Goal: Task Accomplishment & Management: Manage account settings

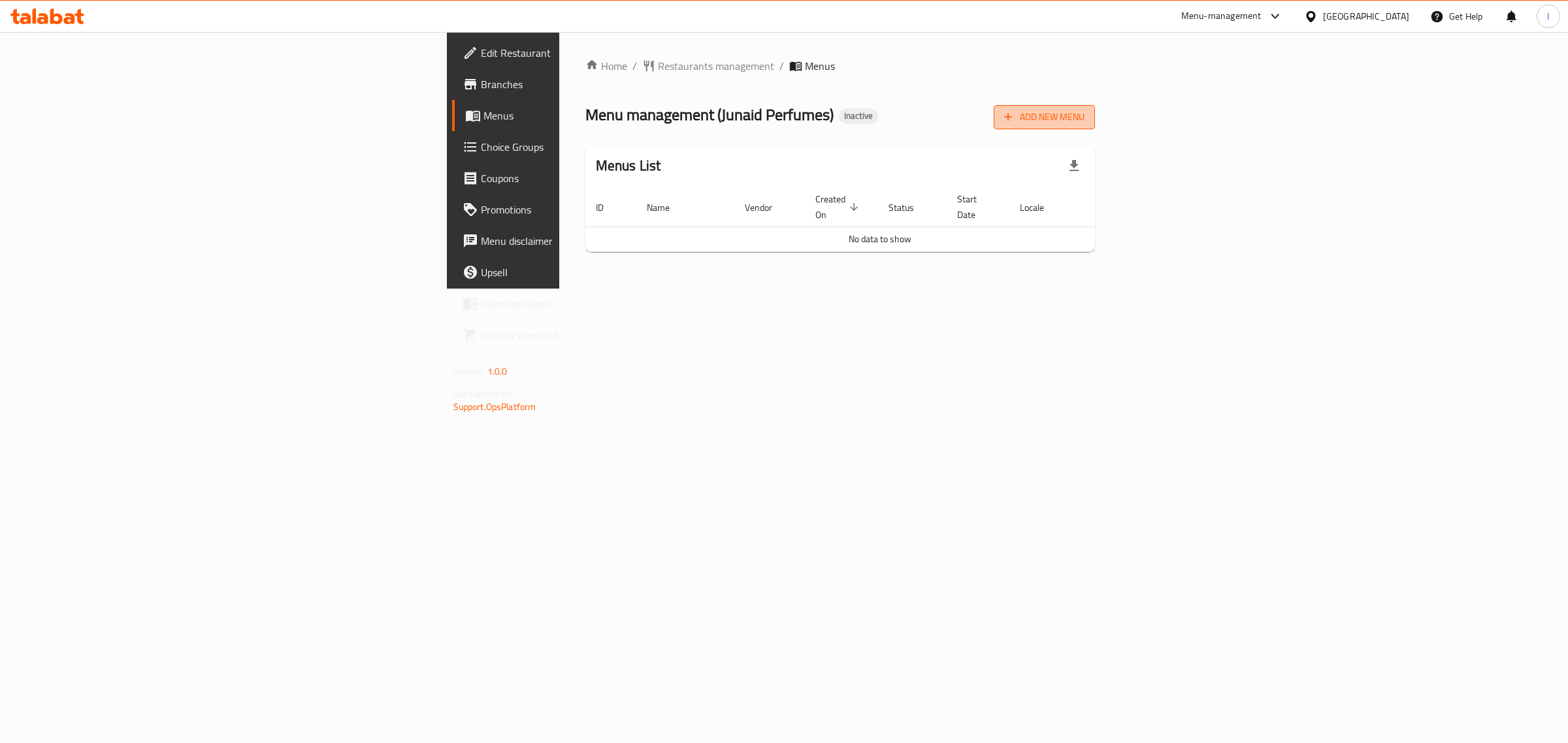
click at [1095, 125] on button "Add New Menu" at bounding box center [1044, 116] width 101 height 24
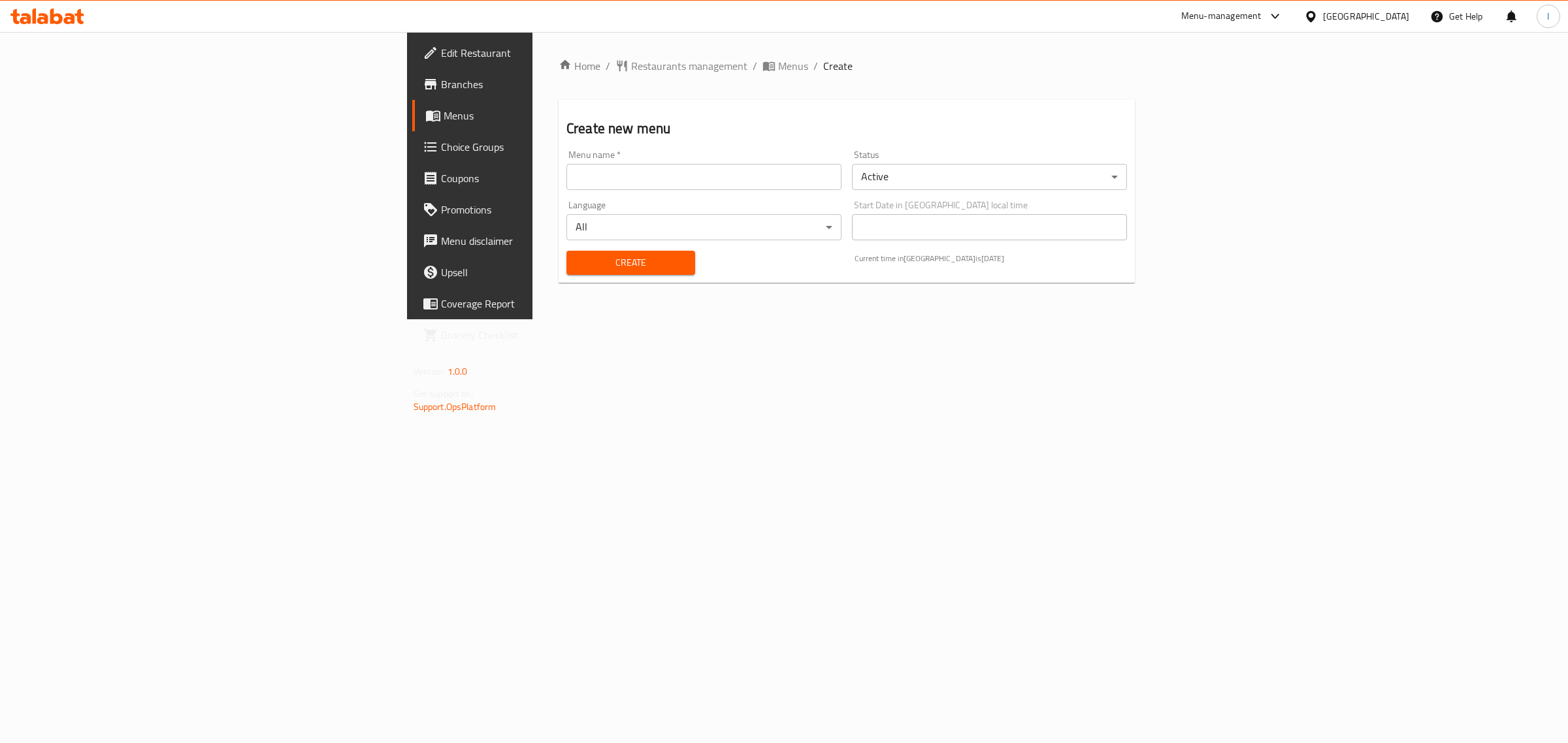
click at [567, 187] on input "text" at bounding box center [704, 177] width 276 height 26
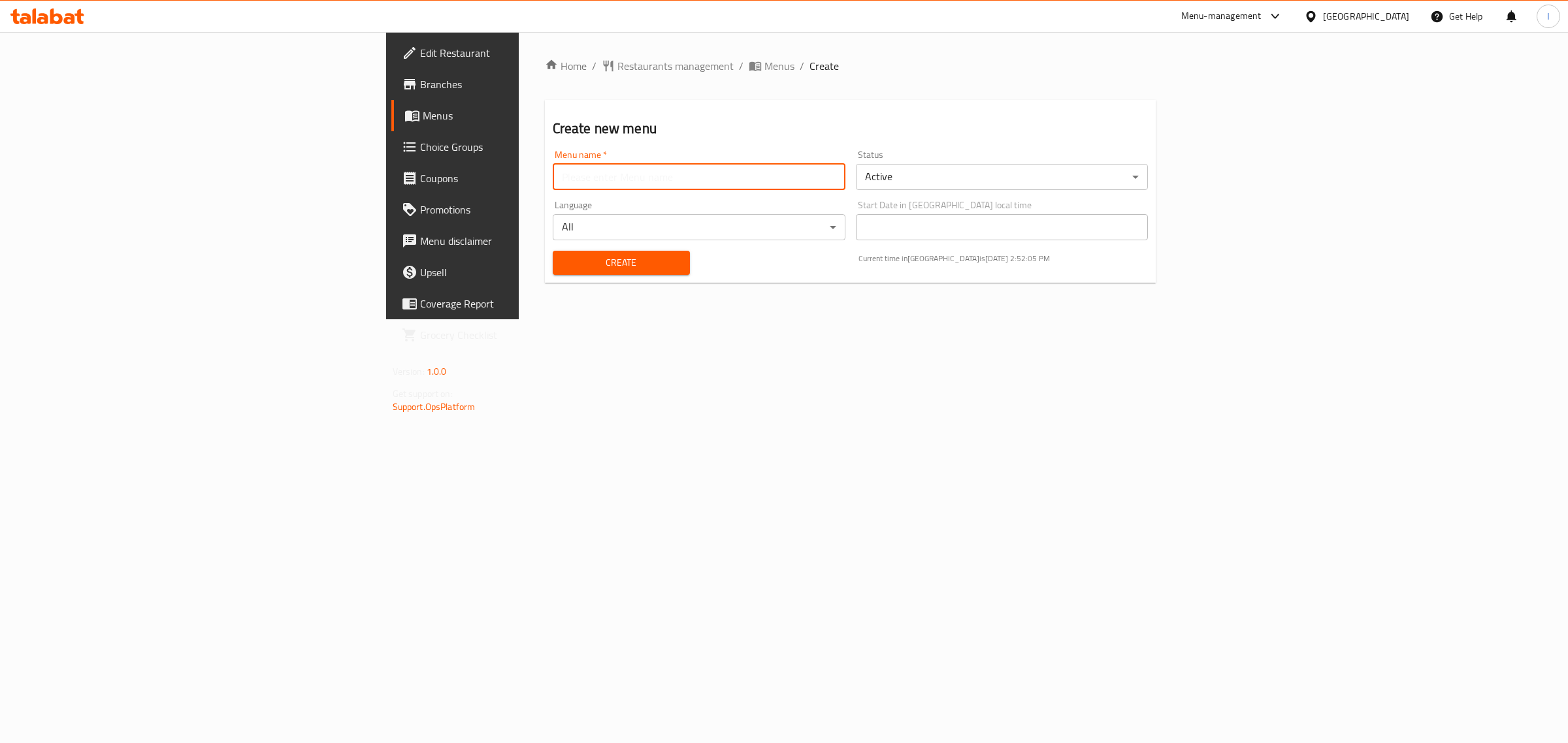
type input "New Menu"
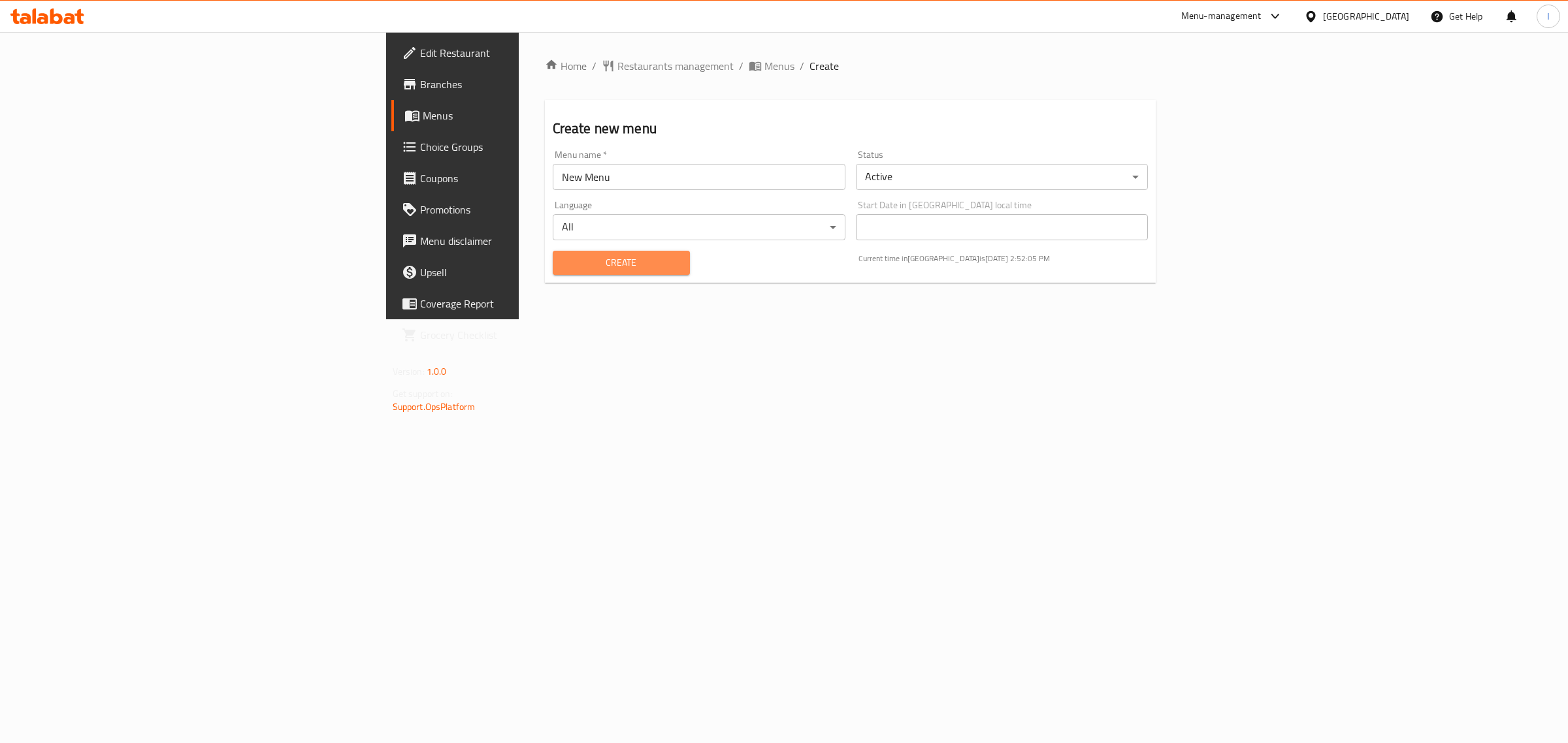
click at [564, 261] on span "Create" at bounding box center [622, 263] width 116 height 16
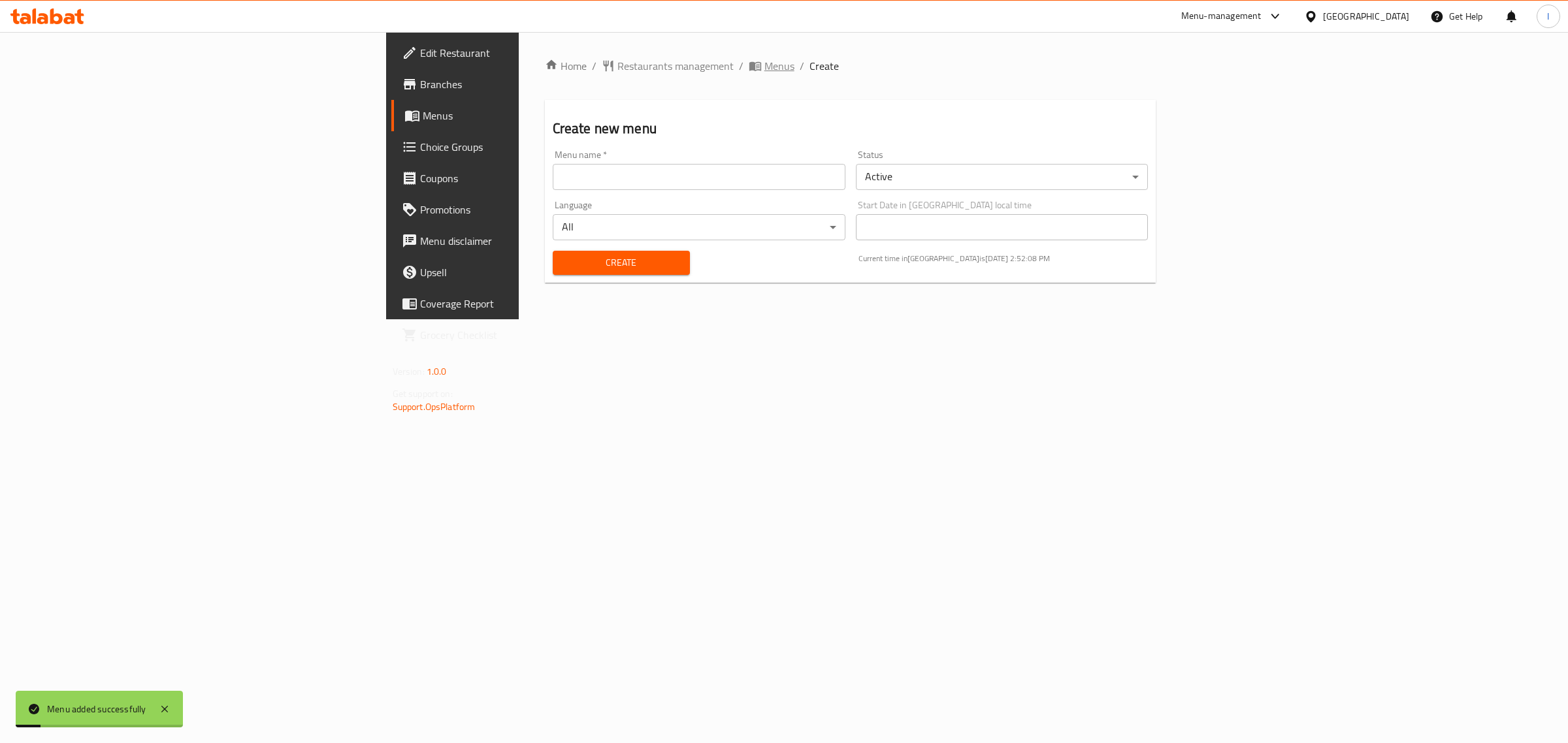
click at [765, 59] on span "Menus" at bounding box center [779, 66] width 30 height 16
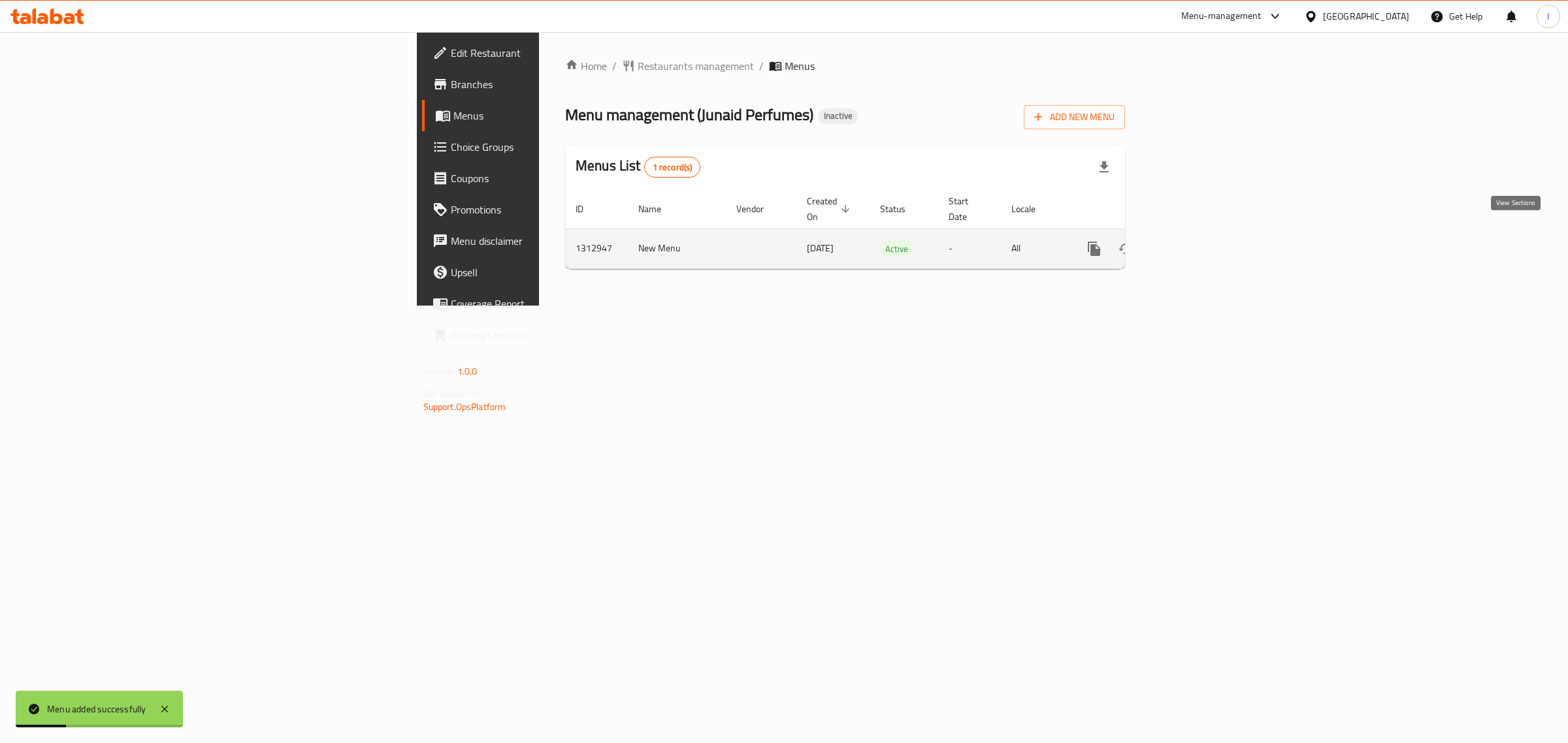
click at [1196, 242] on icon "enhanced table" at bounding box center [1189, 249] width 16 height 16
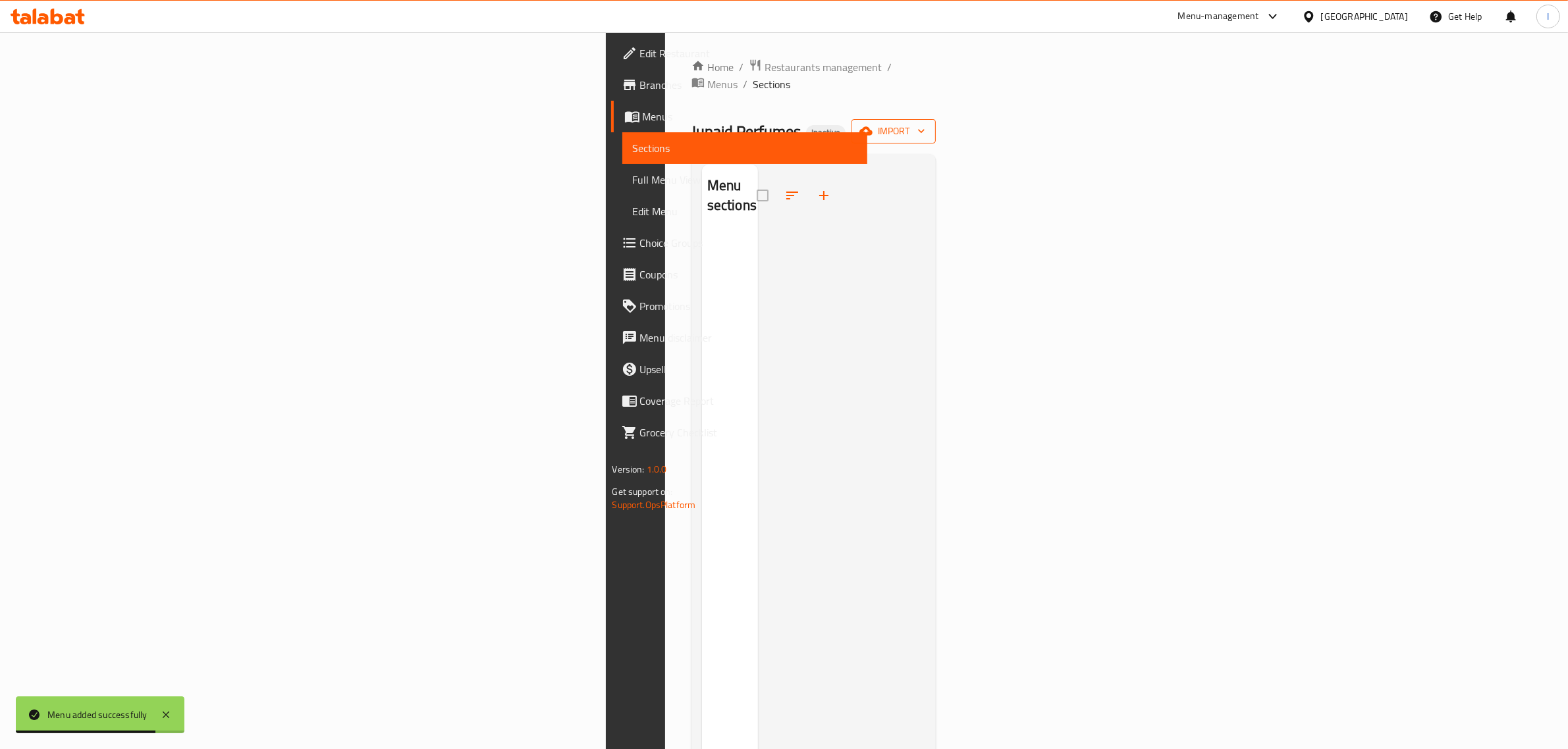
click at [925, 123] on span "import" at bounding box center [893, 131] width 64 height 17
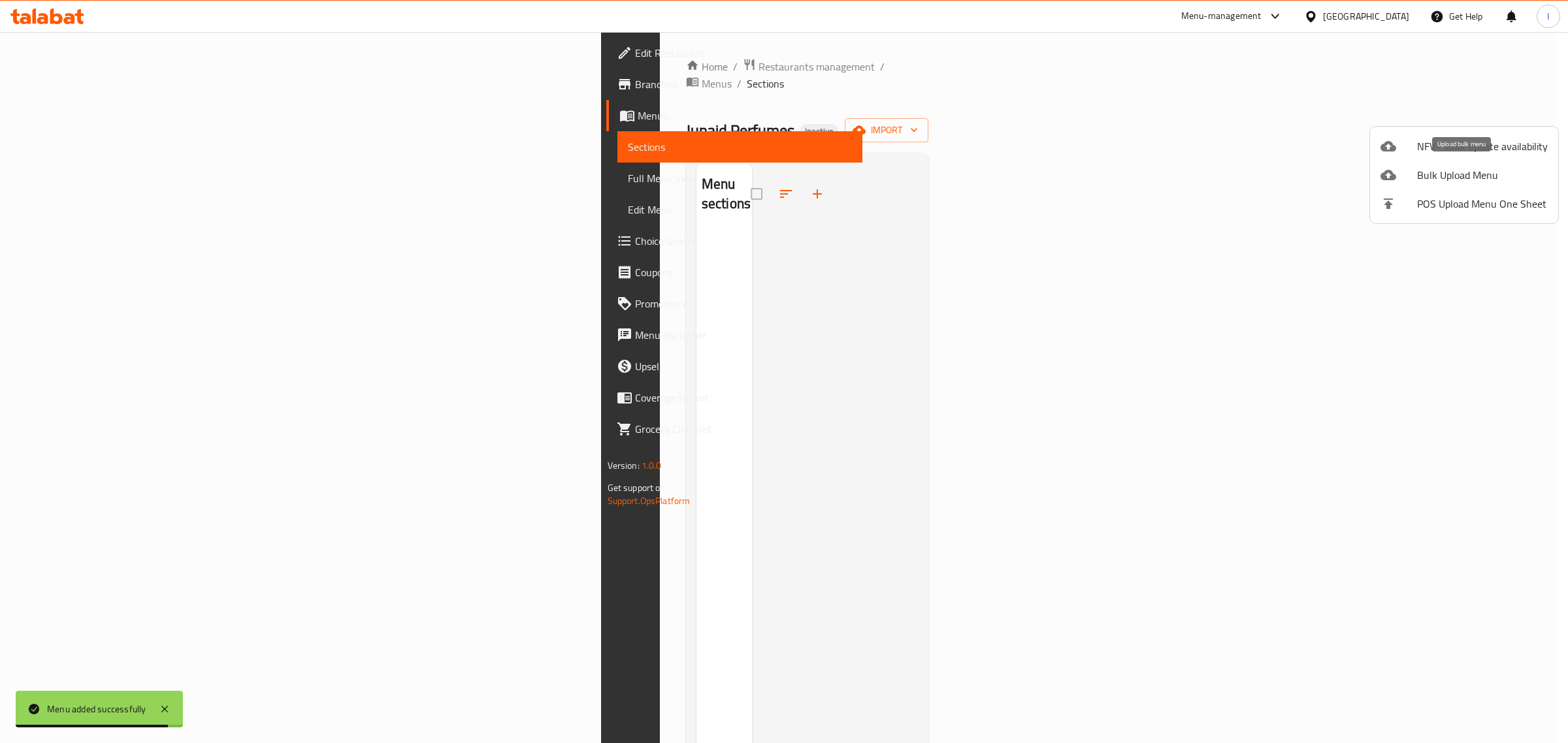
click at [1457, 172] on span "Bulk Upload Menu" at bounding box center [1483, 175] width 131 height 16
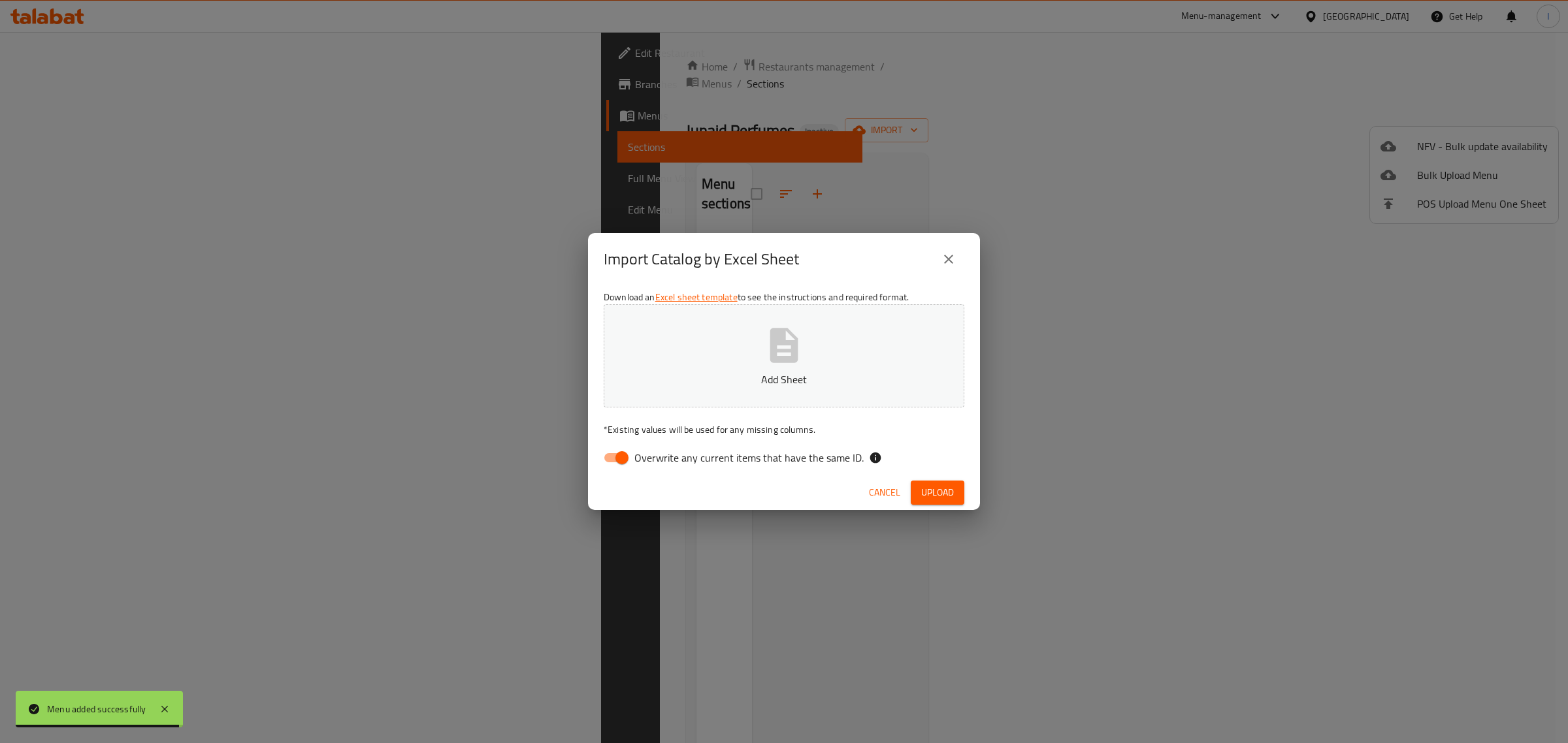
click at [768, 350] on icon "button" at bounding box center [784, 345] width 42 height 42
click at [633, 463] on input "Overwrite any current items that have the same ID." at bounding box center [622, 458] width 75 height 25
checkbox input "false"
click at [949, 491] on span "Upload" at bounding box center [938, 493] width 33 height 16
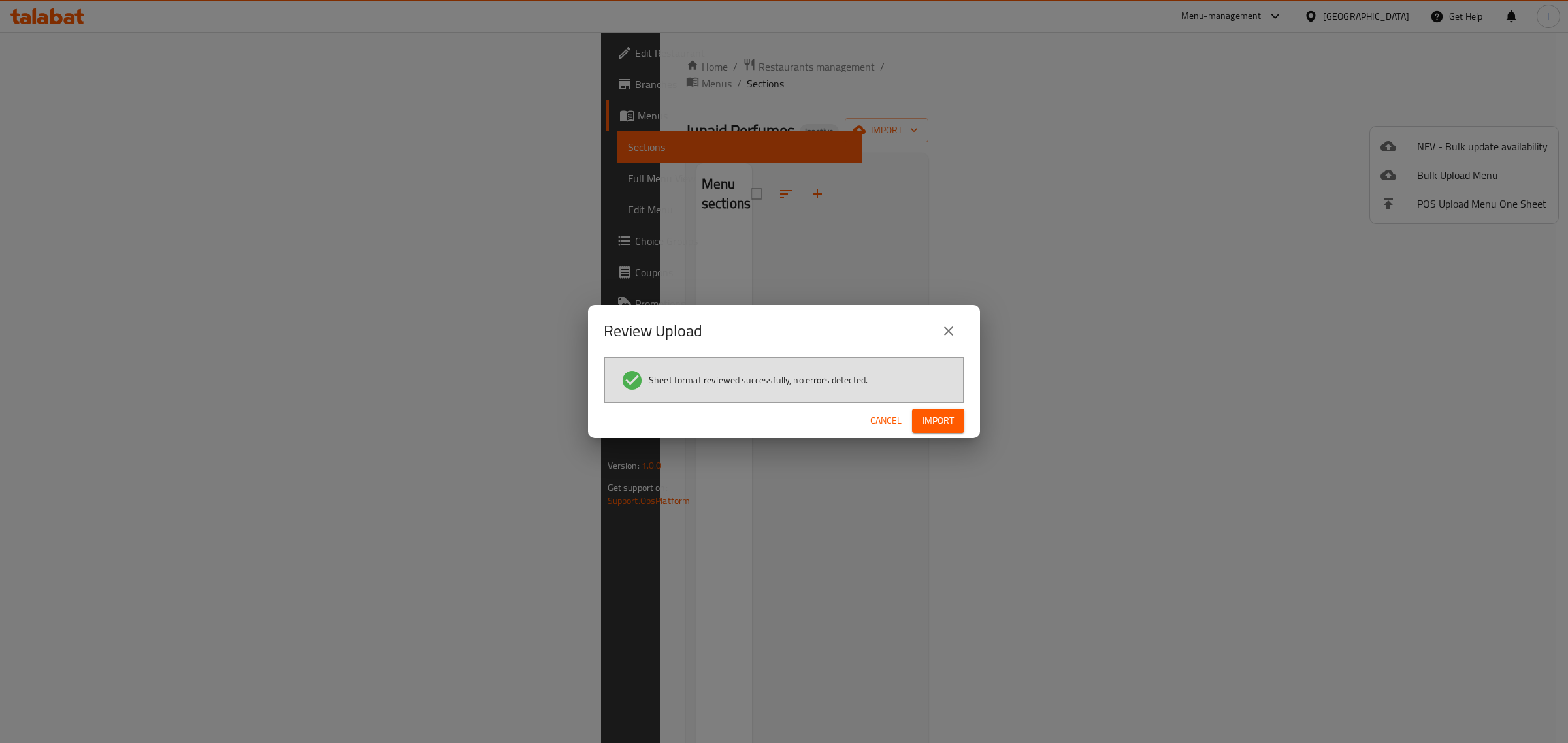
click at [969, 427] on div "Cancel Import" at bounding box center [784, 421] width 392 height 35
click at [956, 422] on button "Import" at bounding box center [938, 421] width 52 height 24
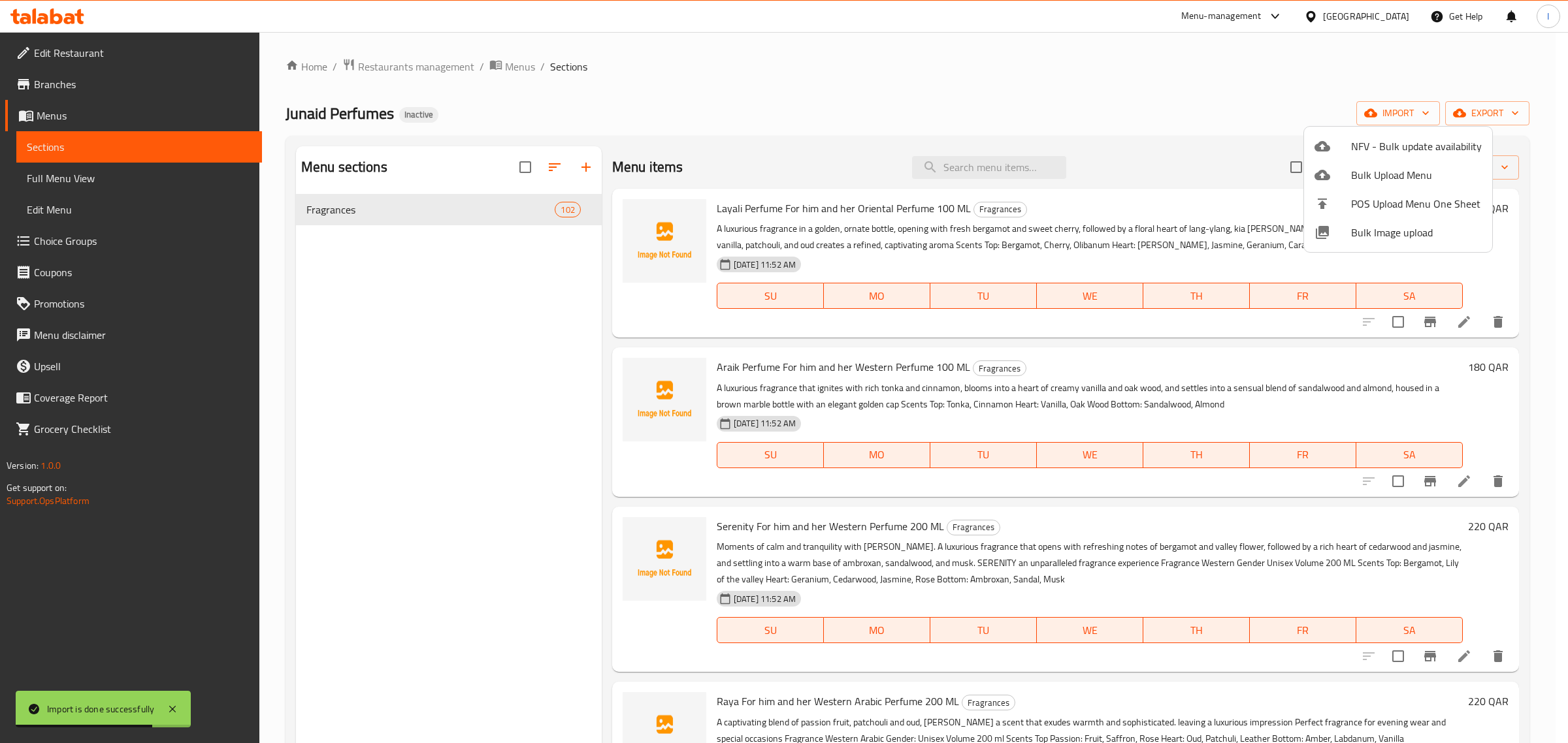
click at [475, 441] on div at bounding box center [784, 372] width 1568 height 743
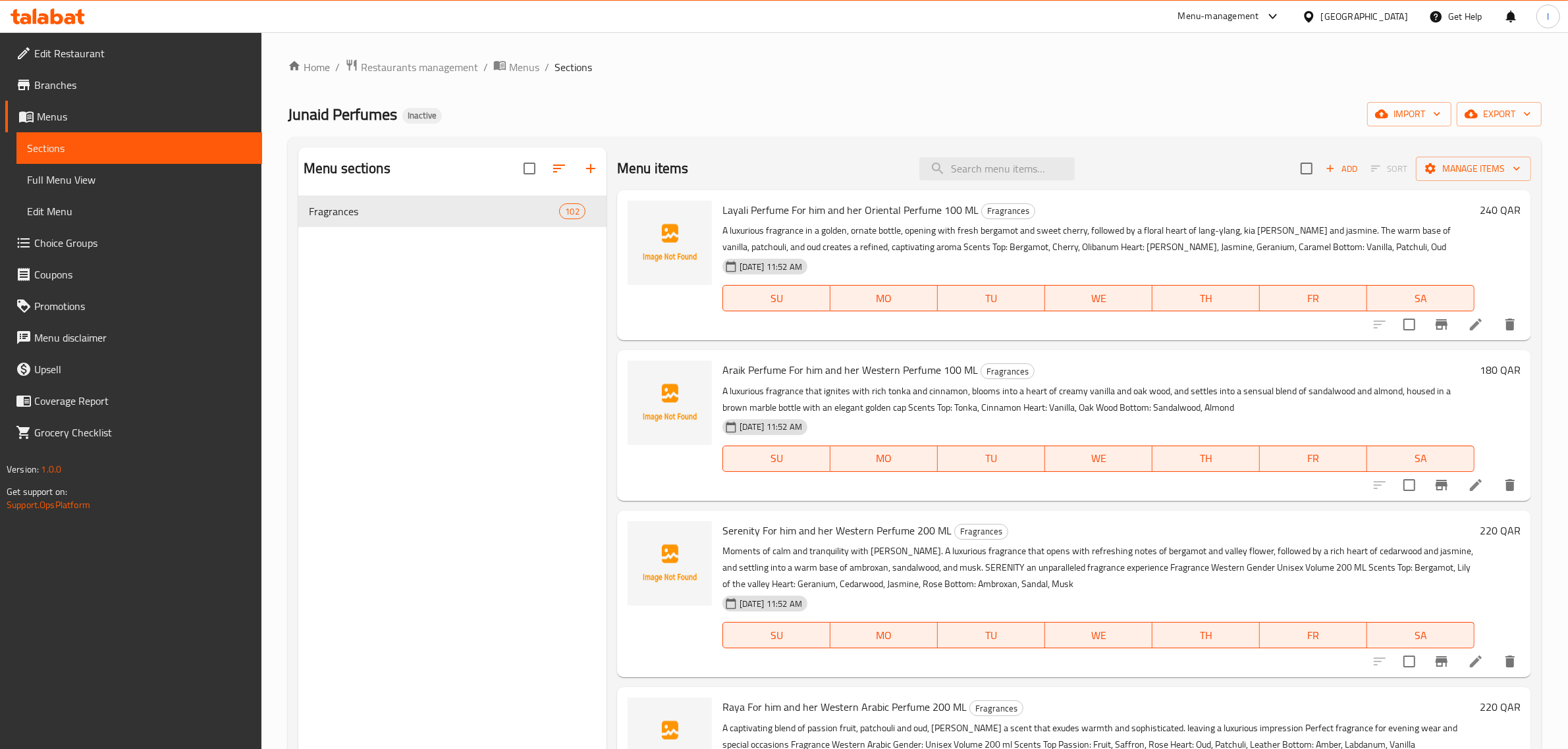
click at [1467, 325] on icon at bounding box center [1475, 325] width 16 height 16
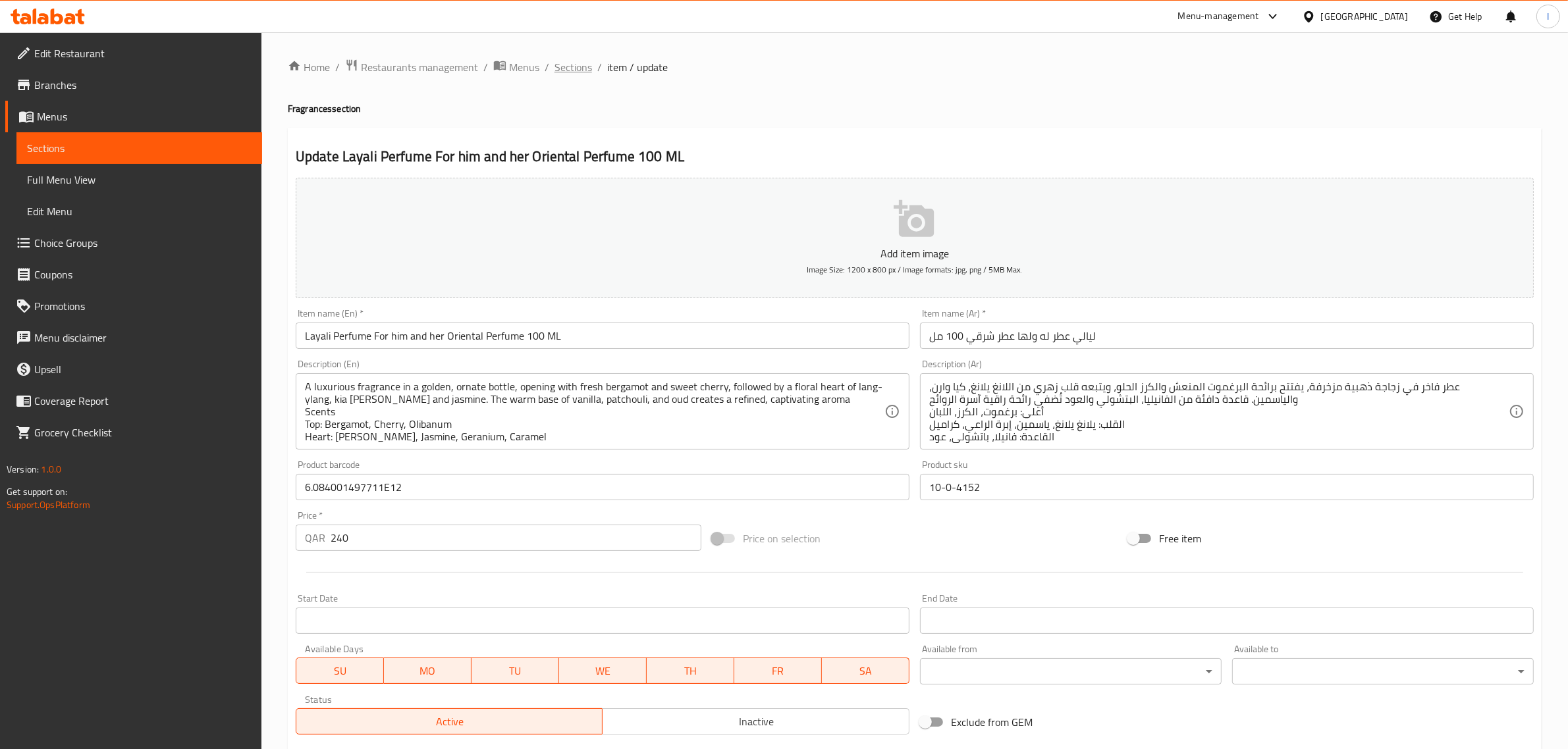
click at [573, 70] on span "Sections" at bounding box center [573, 67] width 37 height 16
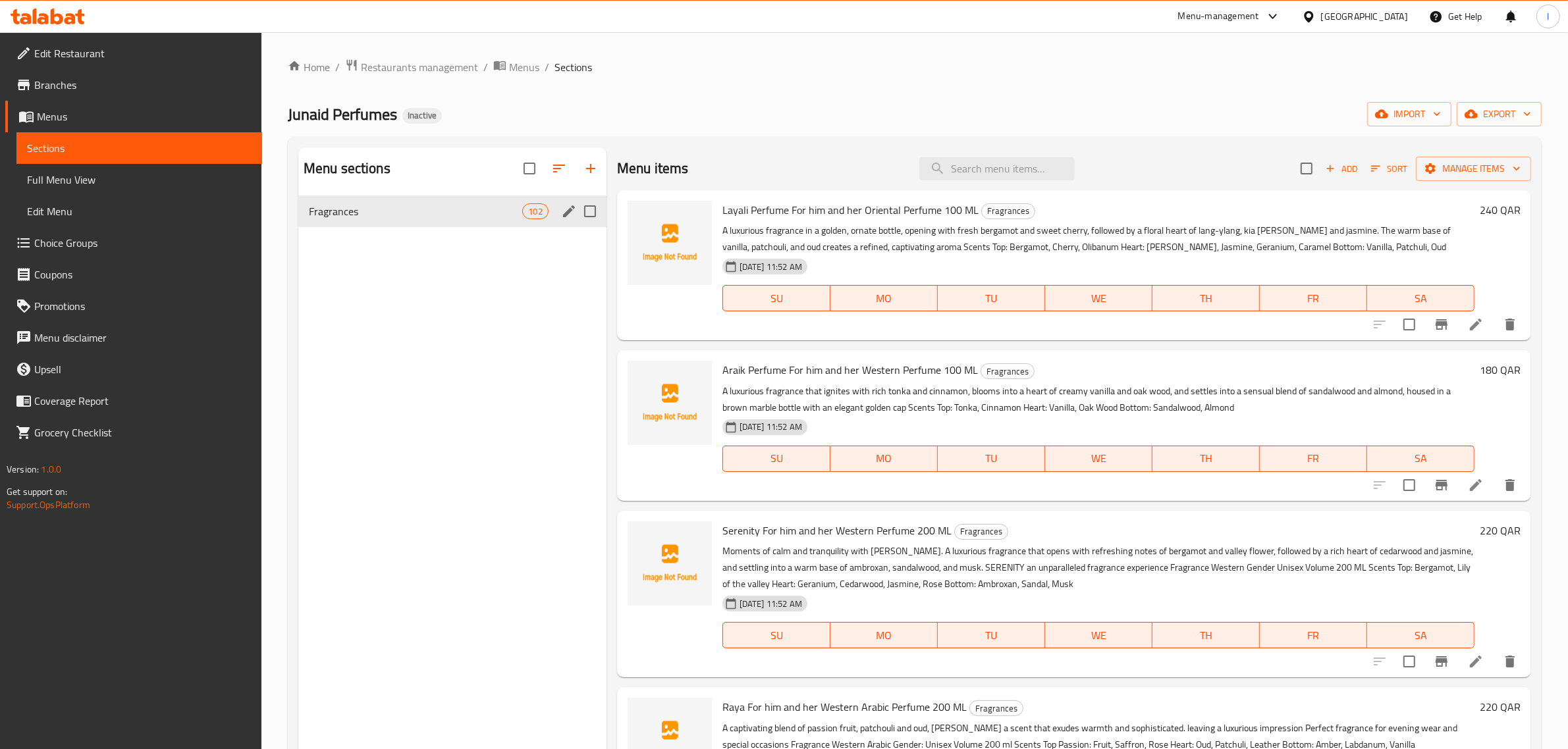
click at [593, 212] on input "Menu sections" at bounding box center [589, 211] width 27 height 27
checkbox input "true"
click at [520, 168] on icon "button" at bounding box center [527, 168] width 16 height 16
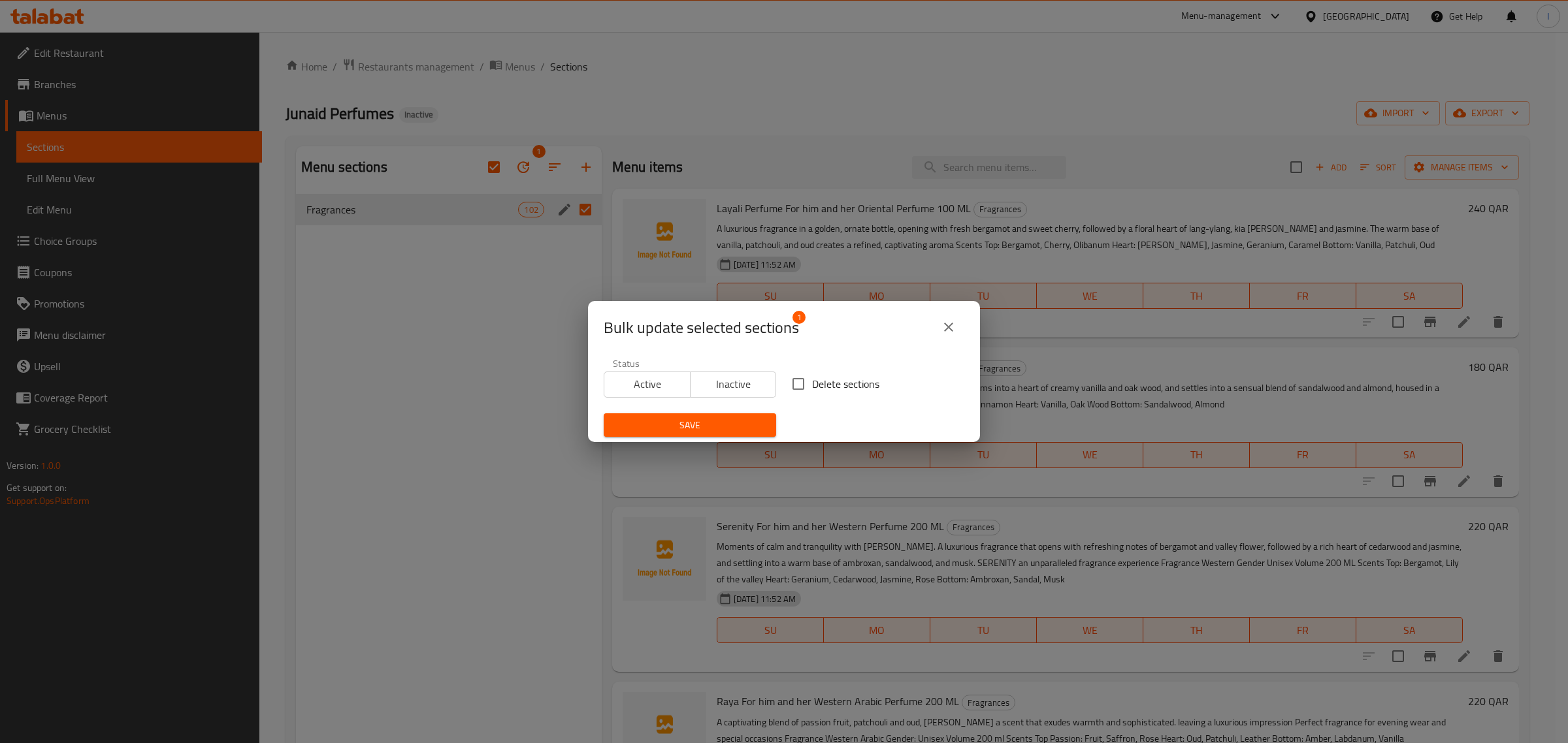
click at [812, 382] on span "Delete sections" at bounding box center [845, 384] width 67 height 16
click at [805, 382] on input "Delete sections" at bounding box center [799, 384] width 27 height 27
checkbox input "true"
click at [737, 423] on span "Save" at bounding box center [690, 425] width 151 height 16
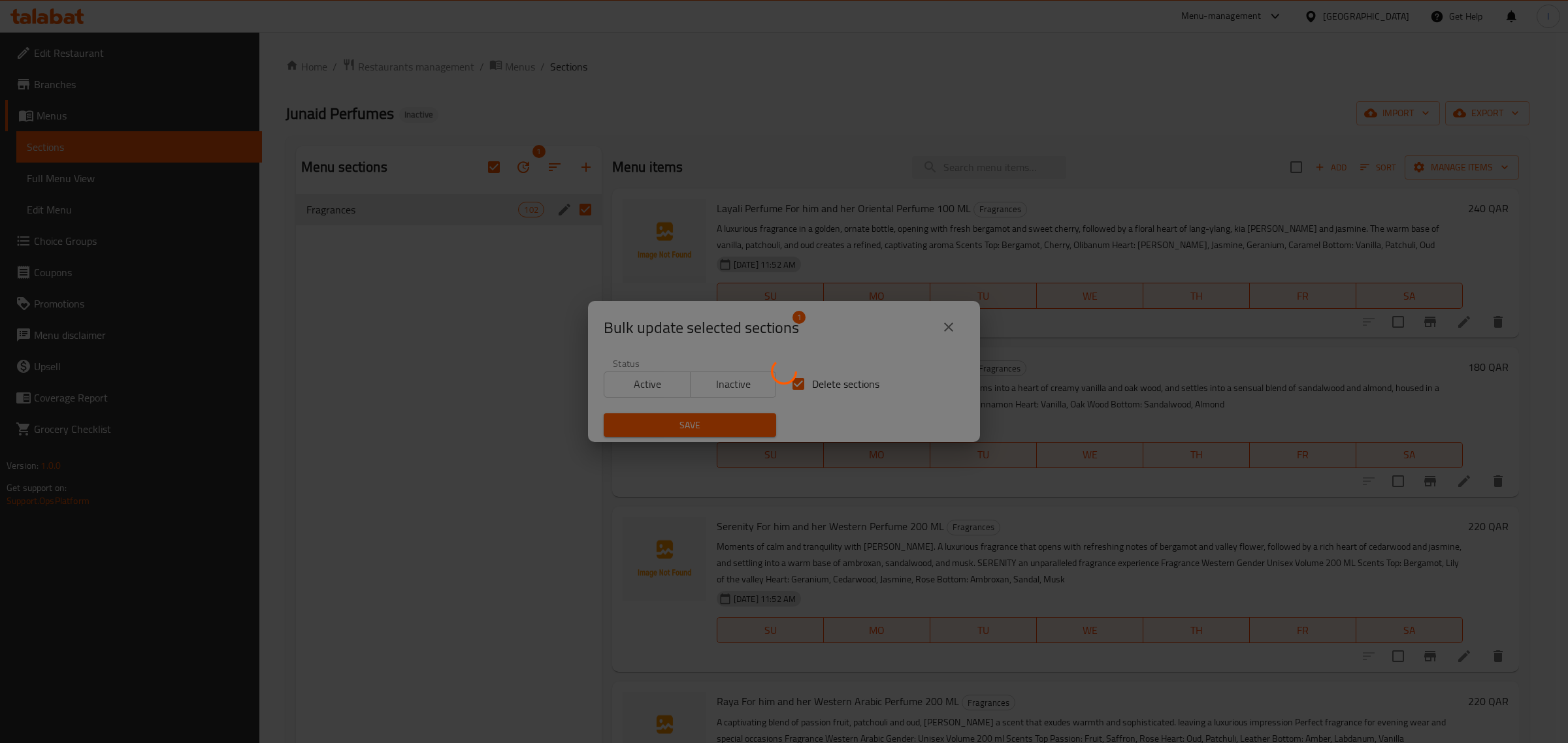
checkbox input "false"
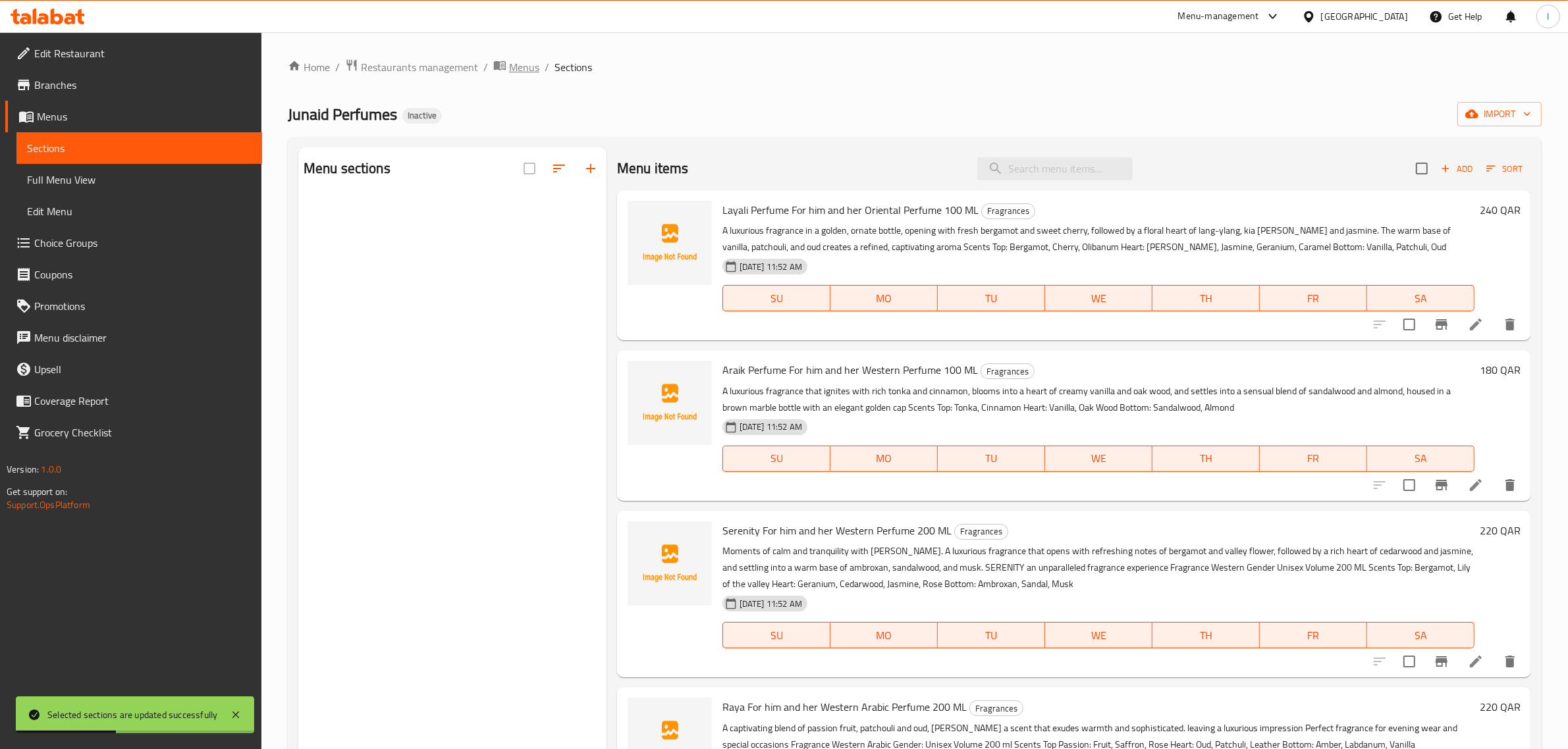
click at [527, 73] on span "Menus" at bounding box center [524, 67] width 30 height 16
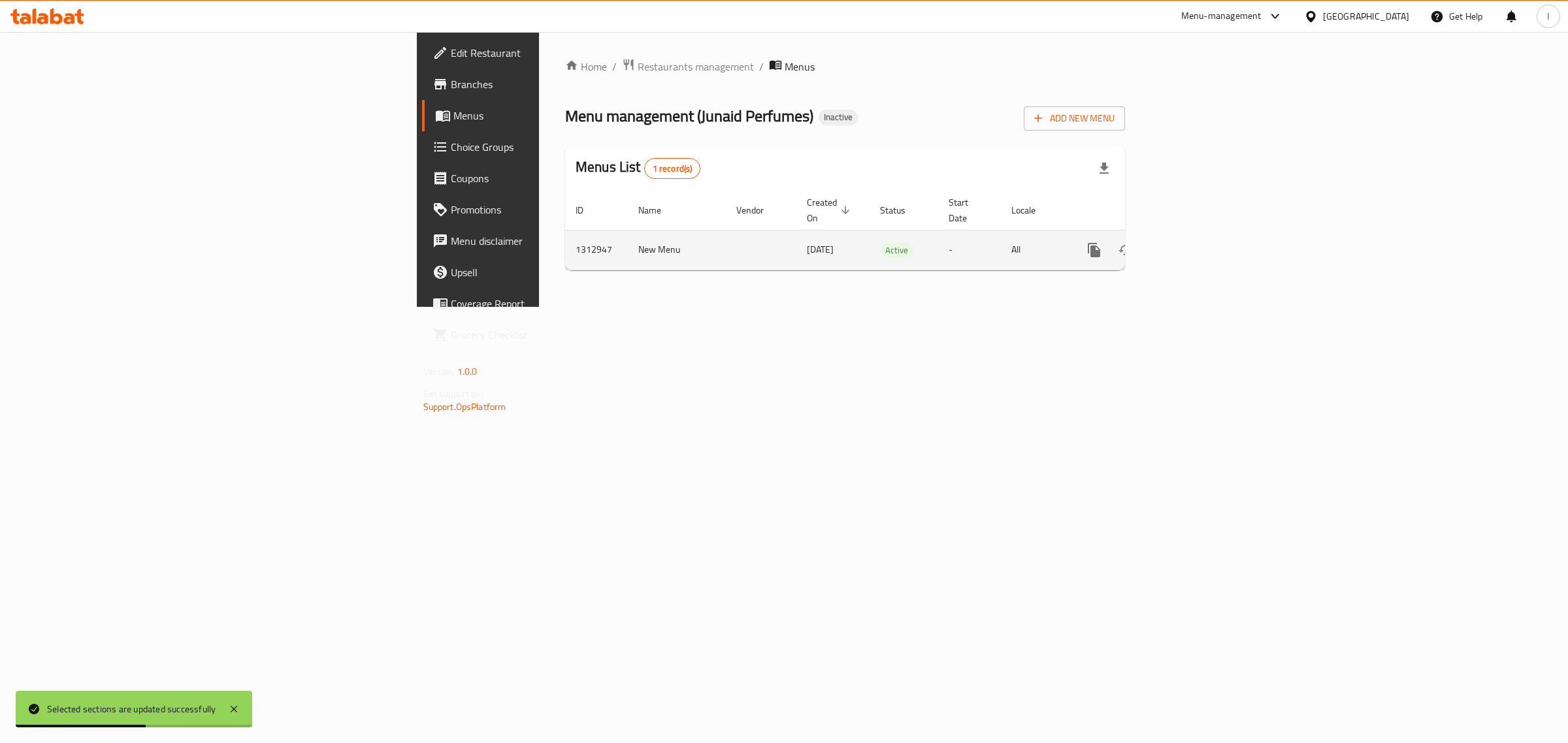
click at [1196, 242] on icon "enhanced table" at bounding box center [1189, 250] width 16 height 16
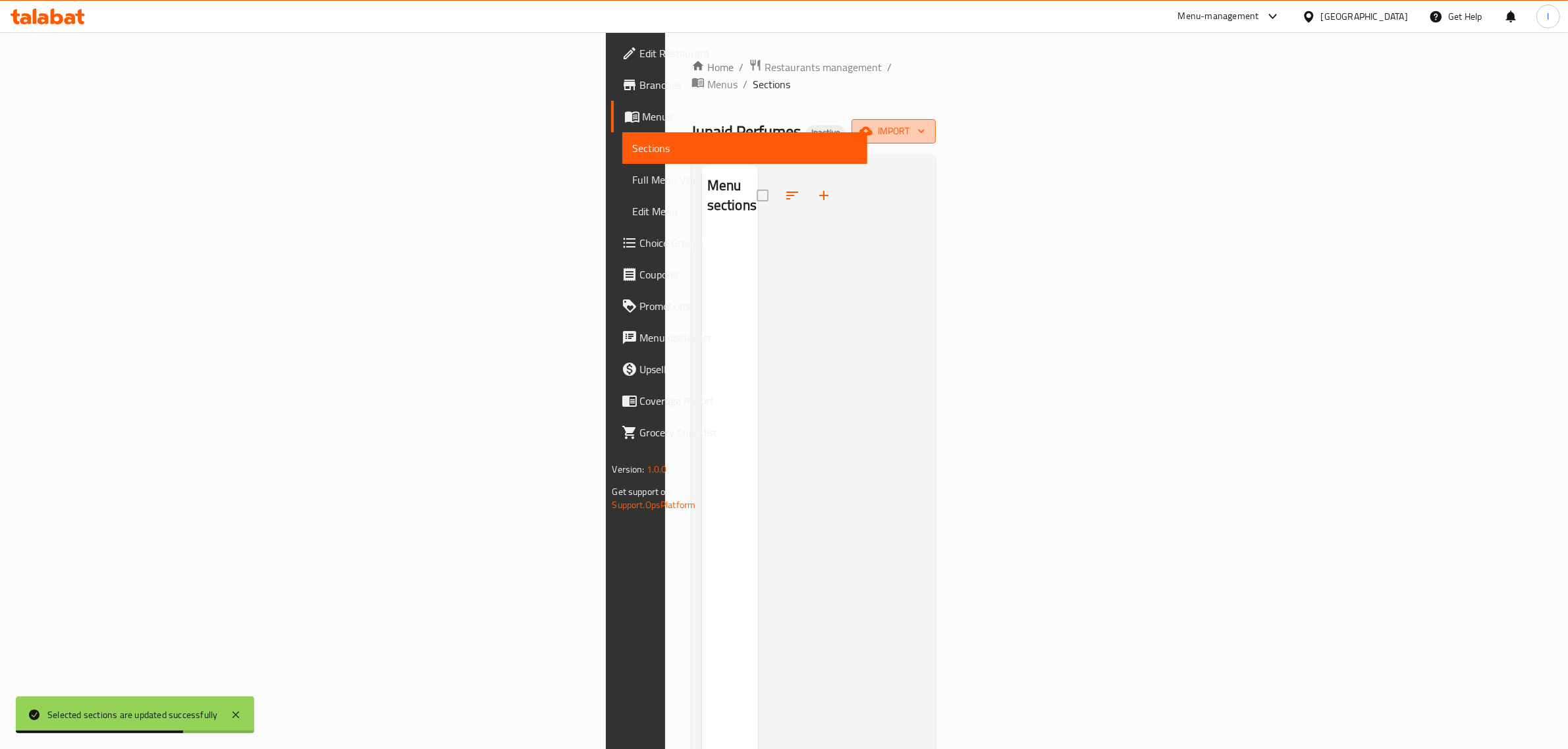
click at [925, 123] on span "import" at bounding box center [893, 131] width 64 height 17
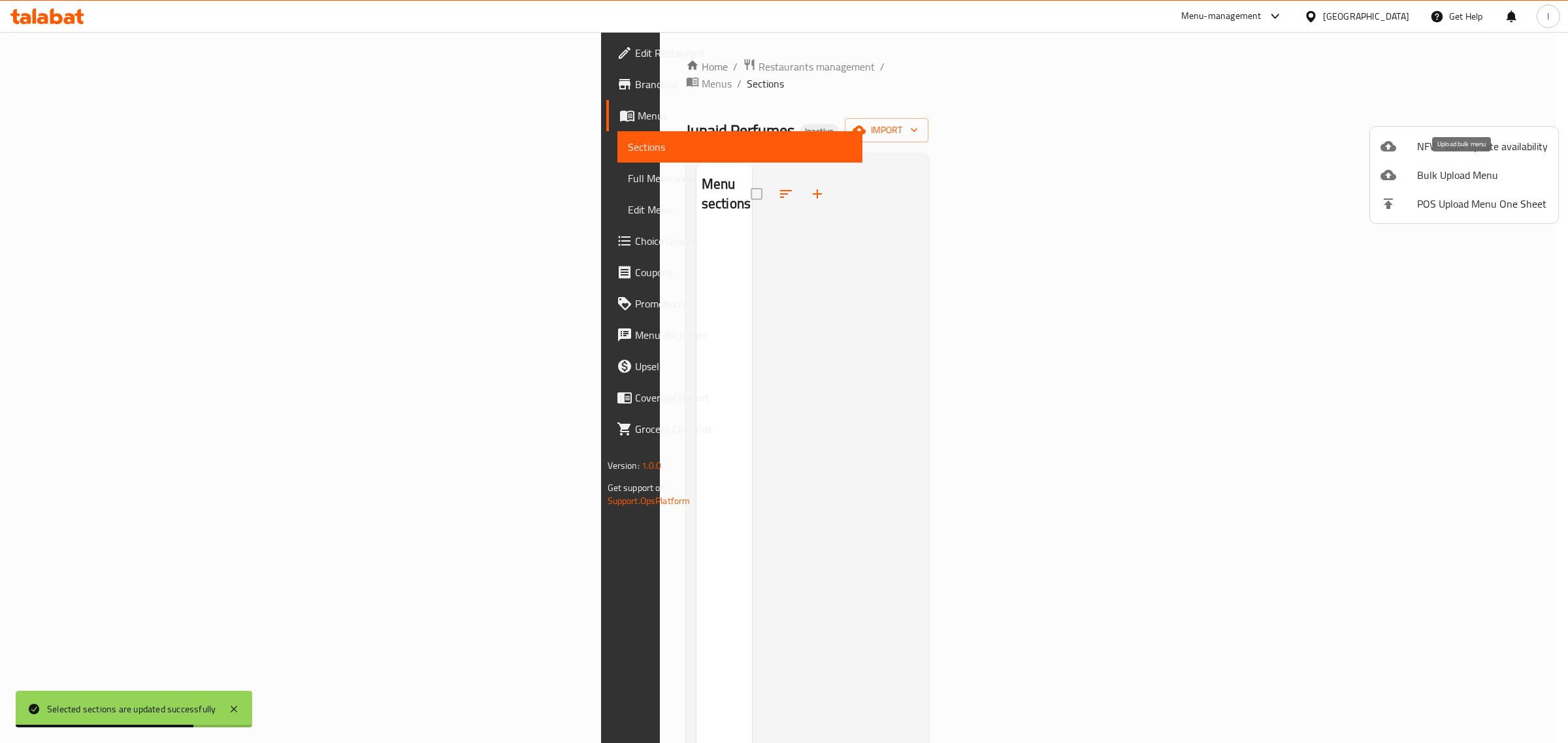
click at [1454, 179] on span "Bulk Upload Menu" at bounding box center [1483, 175] width 131 height 16
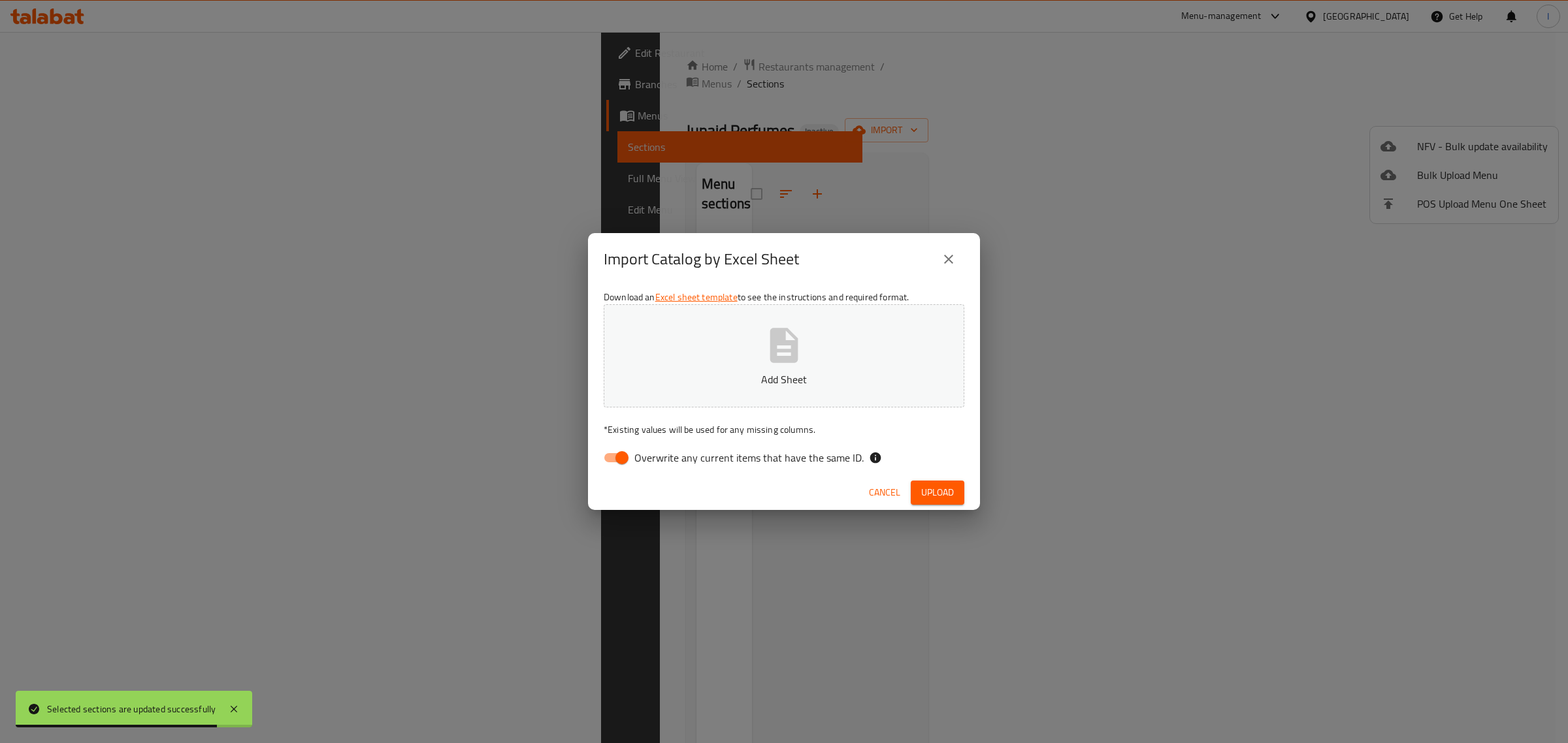
click at [611, 449] on input "Overwrite any current items that have the same ID." at bounding box center [622, 458] width 75 height 25
checkbox input "false"
click at [715, 393] on button "Add Sheet" at bounding box center [784, 356] width 361 height 103
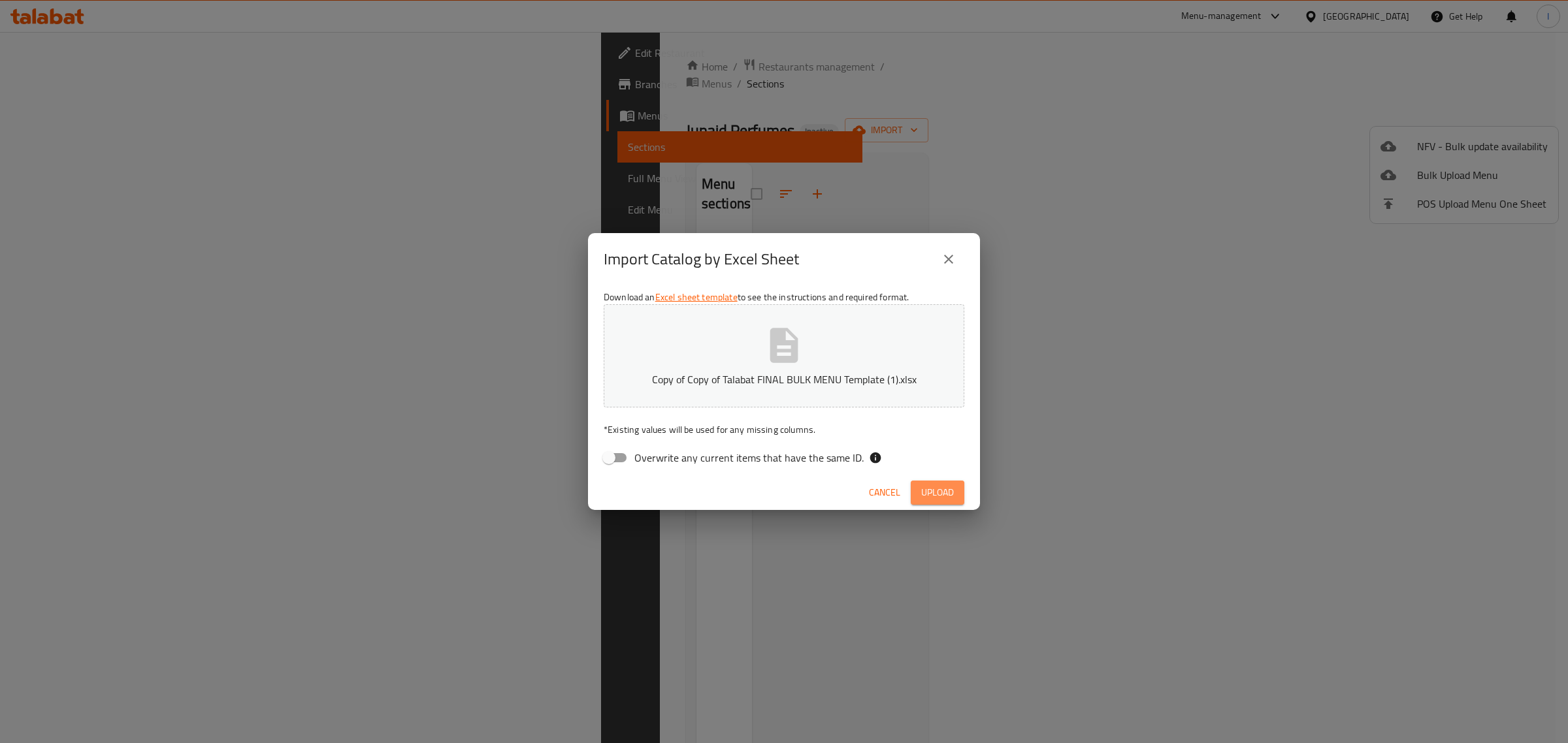
click at [938, 488] on span "Upload" at bounding box center [938, 493] width 33 height 16
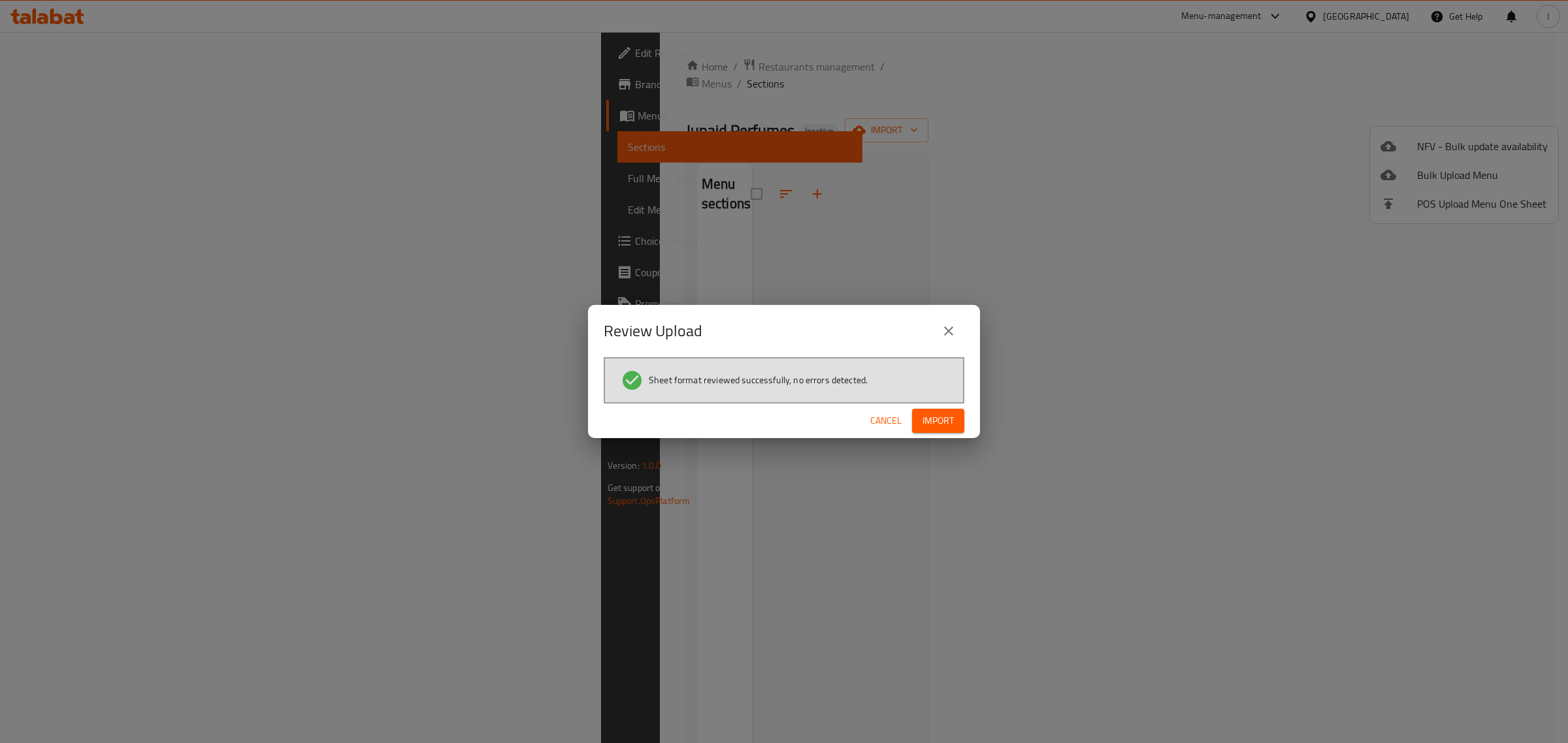
click at [941, 423] on span "Import" at bounding box center [938, 421] width 31 height 16
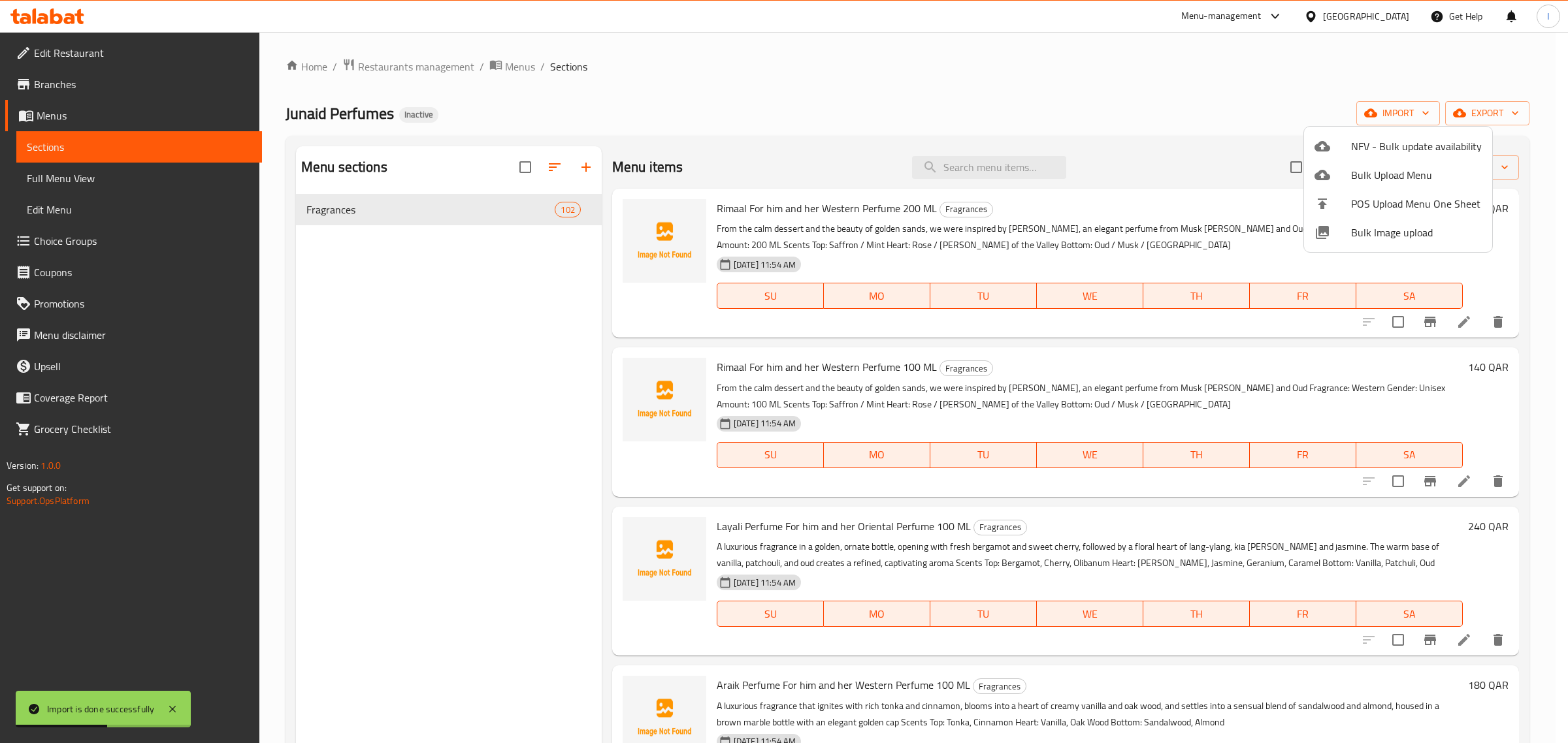
click at [1455, 319] on div at bounding box center [784, 372] width 1568 height 743
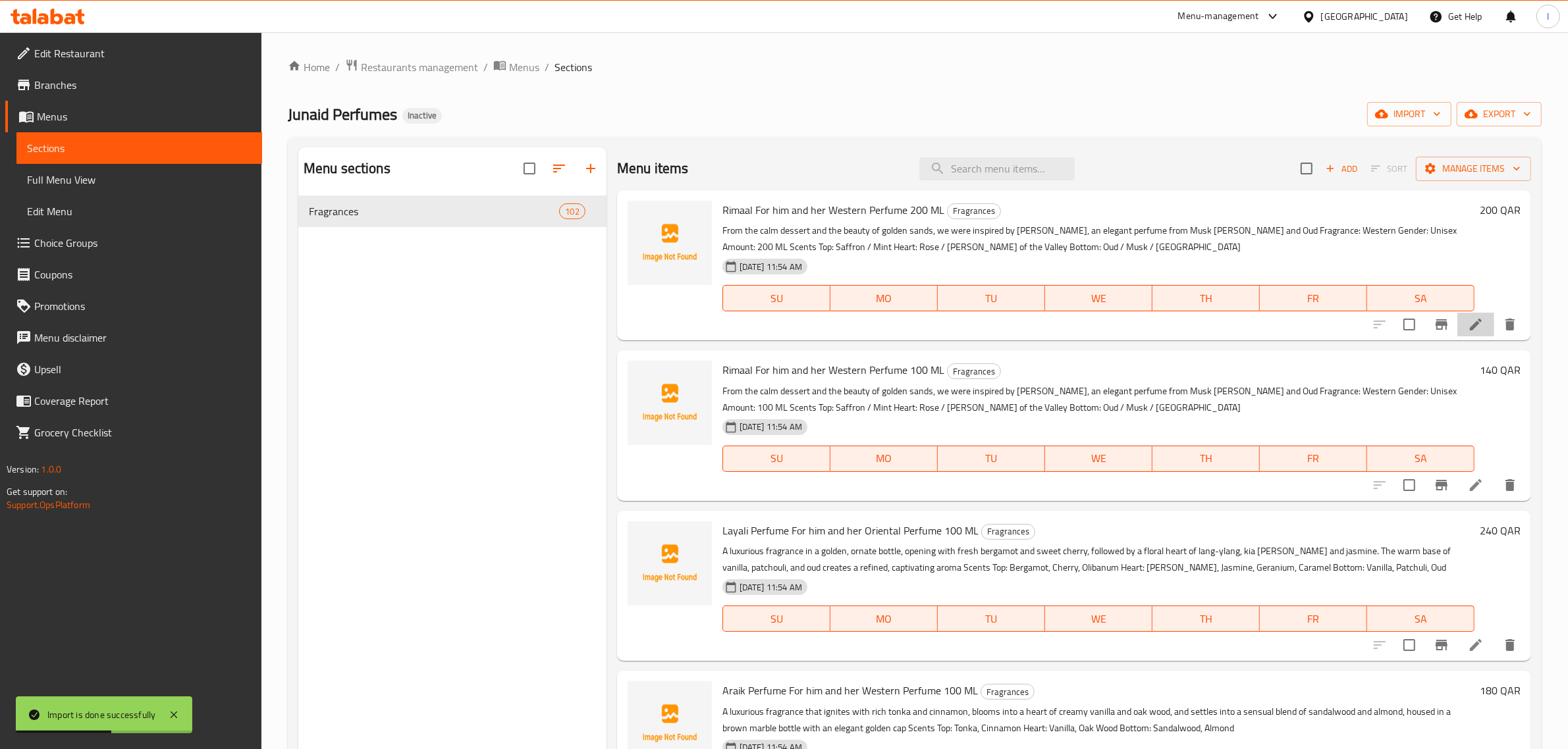
click at [1467, 325] on icon at bounding box center [1475, 325] width 16 height 16
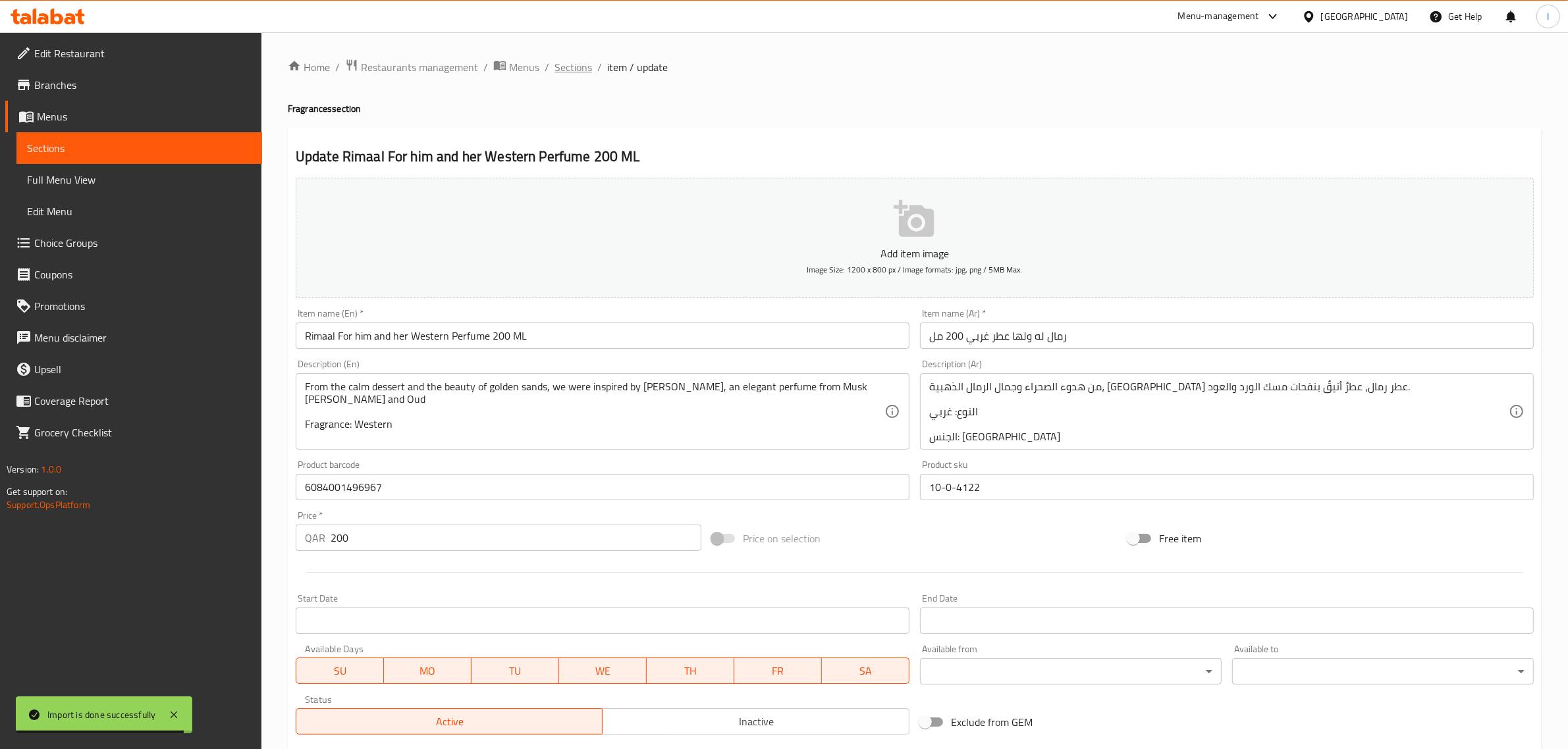
click at [570, 64] on span "Sections" at bounding box center [573, 67] width 37 height 16
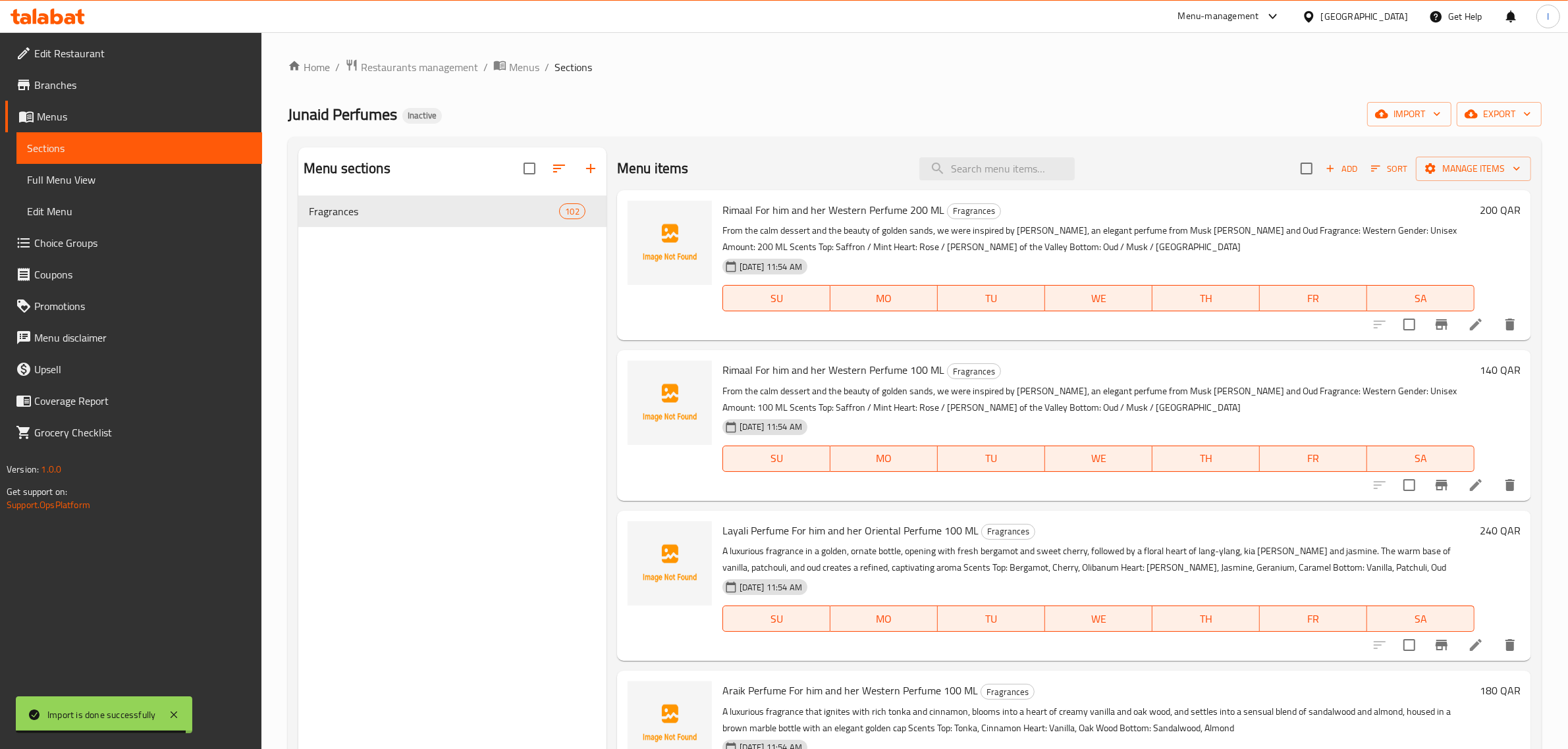
scroll to position [179, 0]
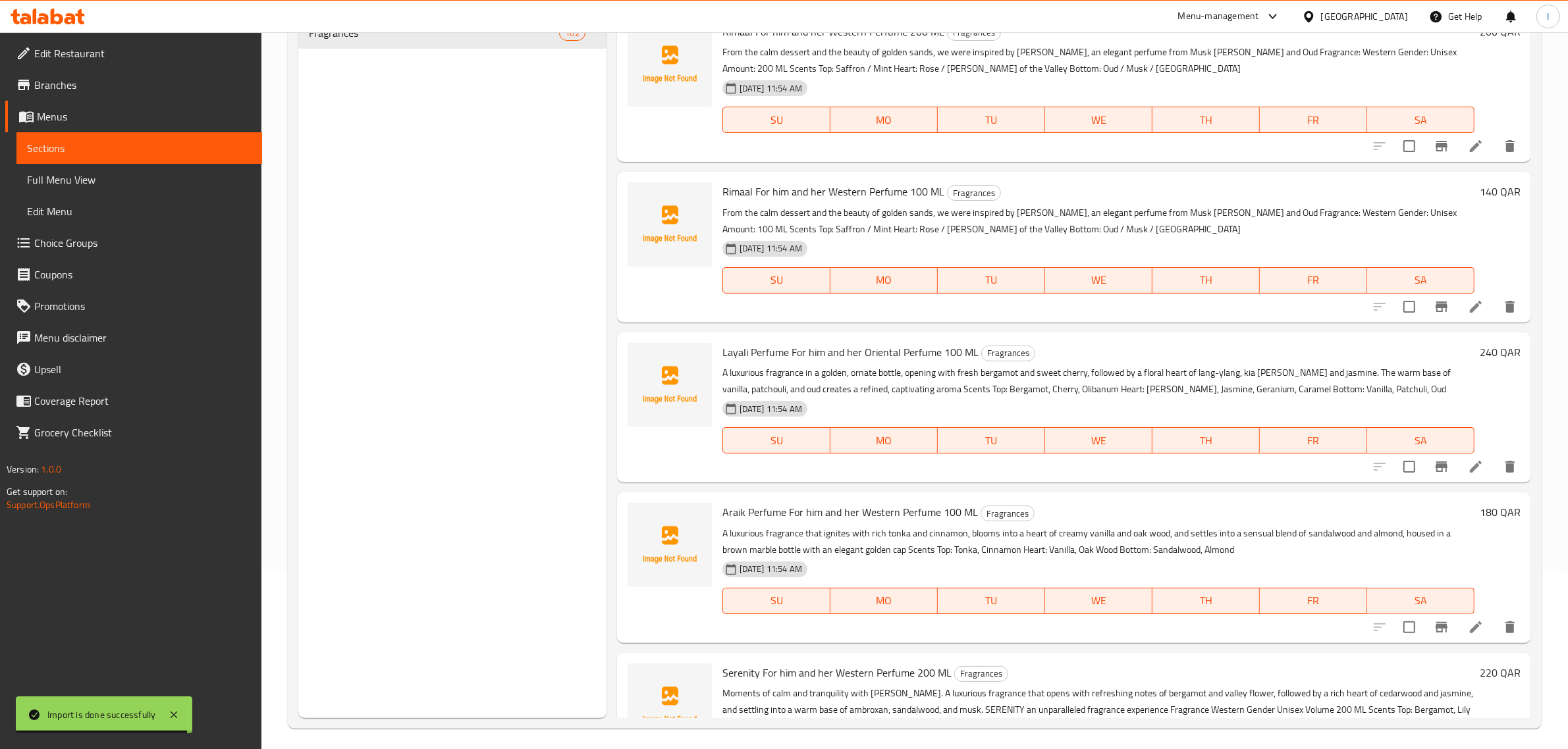
click at [1468, 465] on icon at bounding box center [1475, 466] width 16 height 16
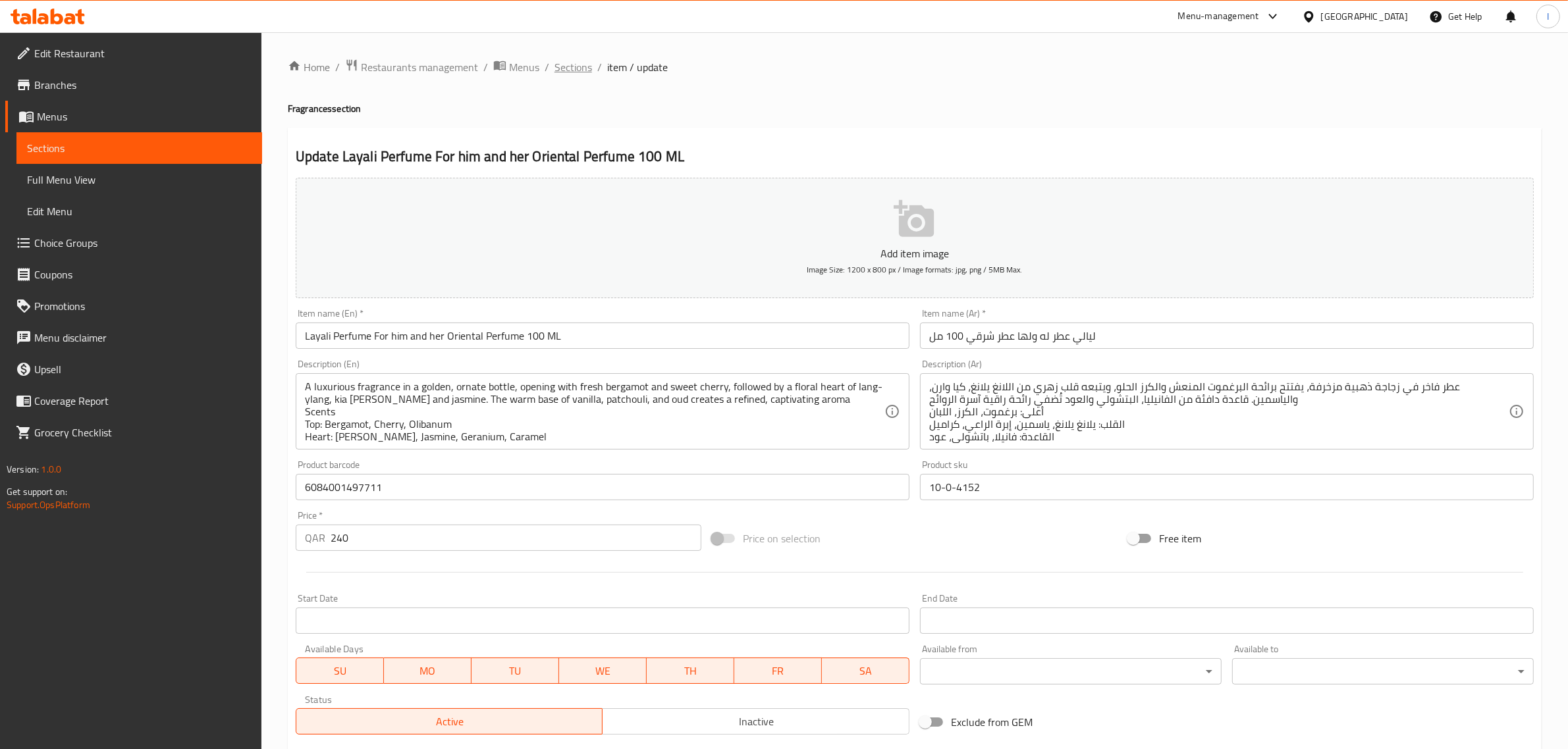
click at [570, 64] on span "Sections" at bounding box center [573, 67] width 37 height 16
